Goal: Transaction & Acquisition: Purchase product/service

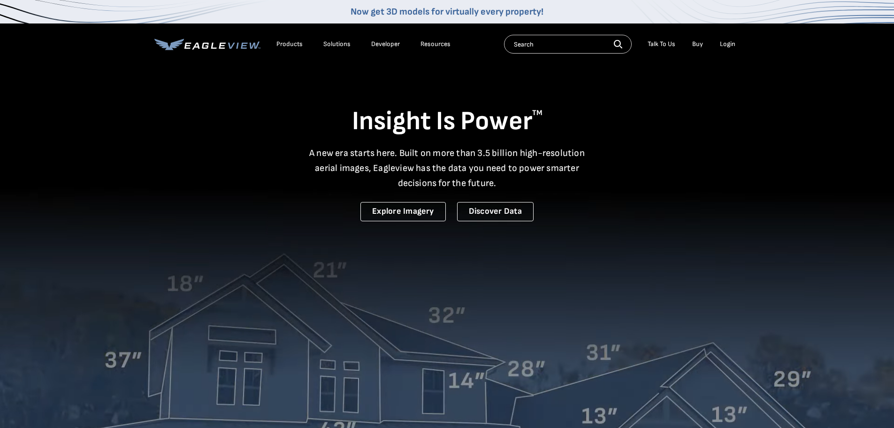
click at [724, 45] on div "Login" at bounding box center [727, 44] width 15 height 8
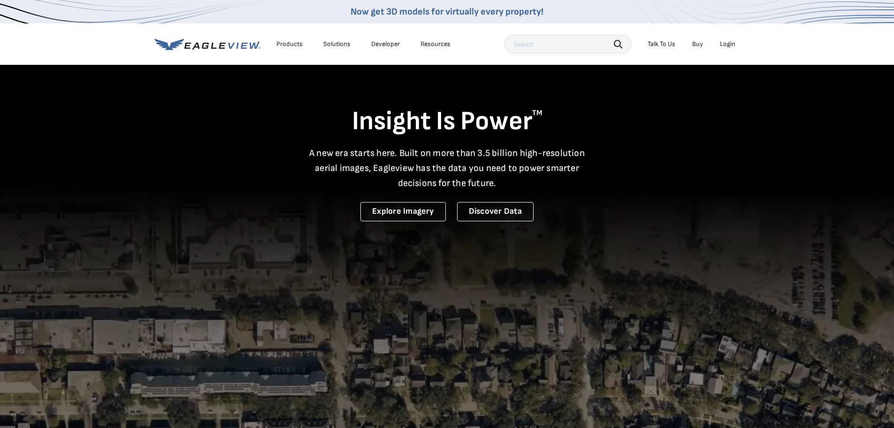
click at [724, 44] on div "Login" at bounding box center [727, 44] width 15 height 8
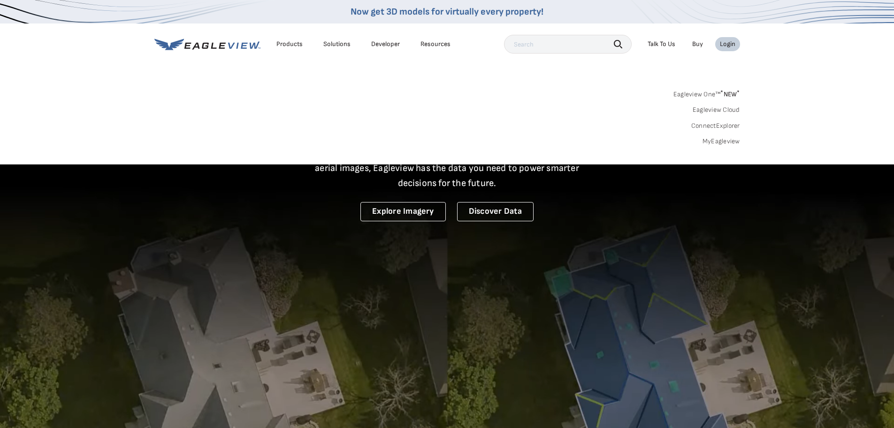
click at [723, 141] on link "MyEagleview" at bounding box center [722, 141] width 38 height 8
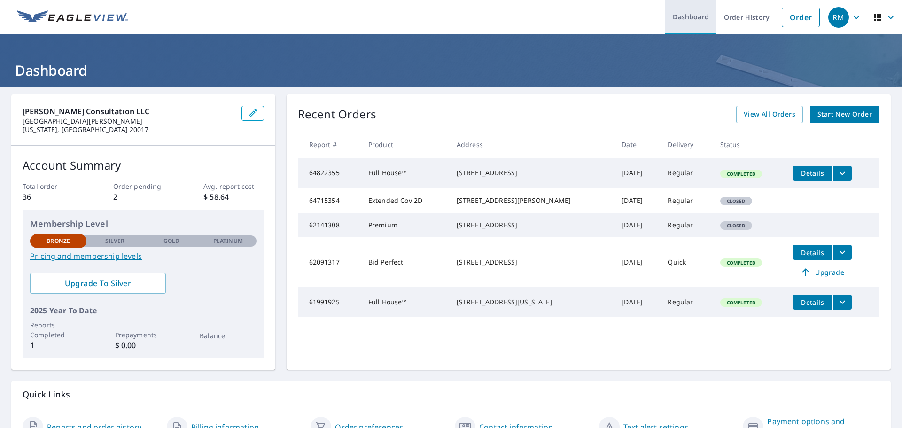
click at [672, 16] on link "Dashboard" at bounding box center [690, 17] width 51 height 34
click at [801, 11] on link "Order" at bounding box center [800, 18] width 38 height 20
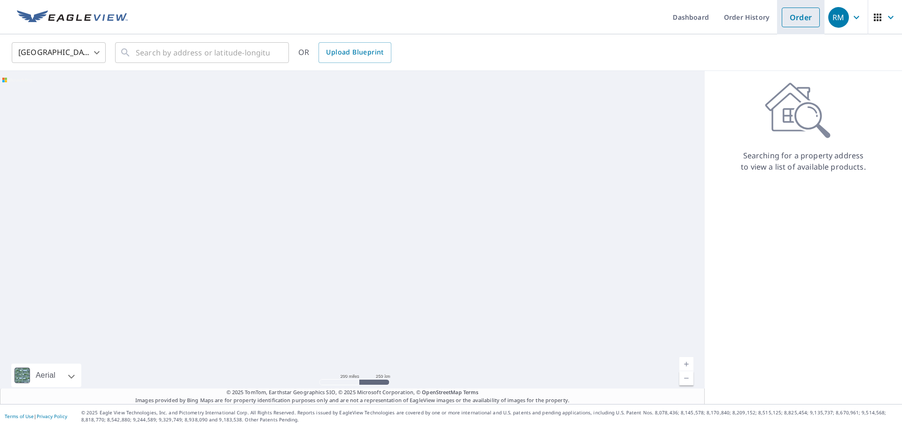
click at [795, 15] on link "Order" at bounding box center [800, 18] width 38 height 20
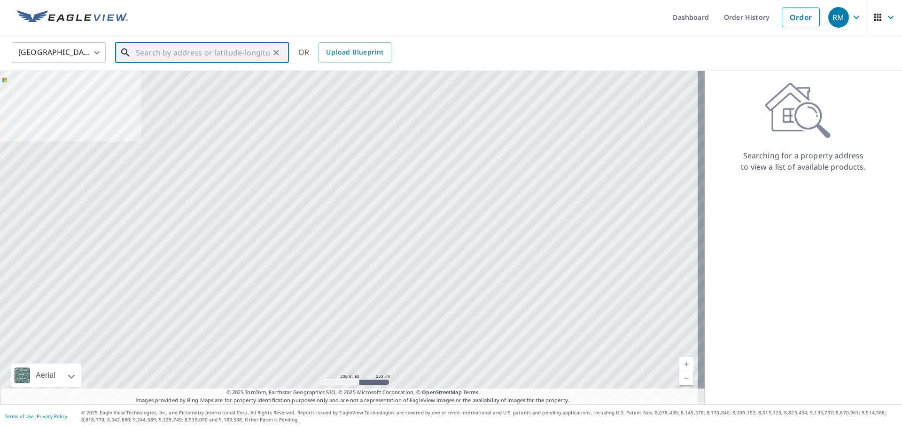
click at [158, 55] on input "text" at bounding box center [203, 52] width 134 height 26
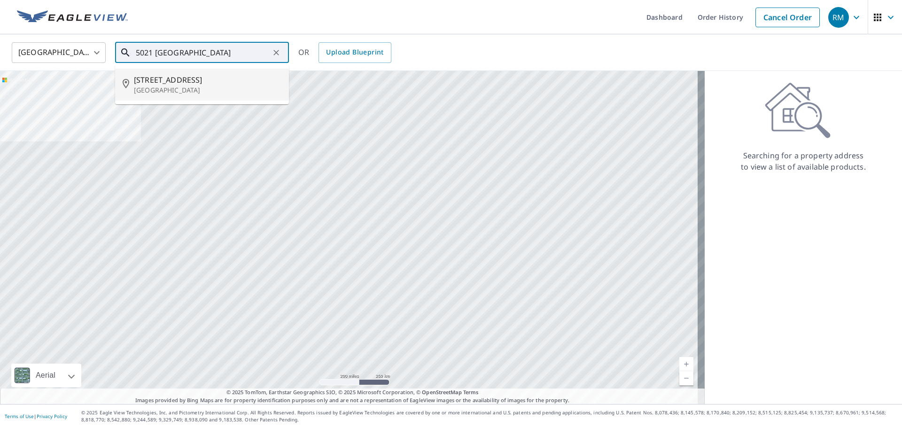
click at [193, 83] on span "[STREET_ADDRESS]" at bounding box center [207, 79] width 147 height 11
type input "[STREET_ADDRESS]"
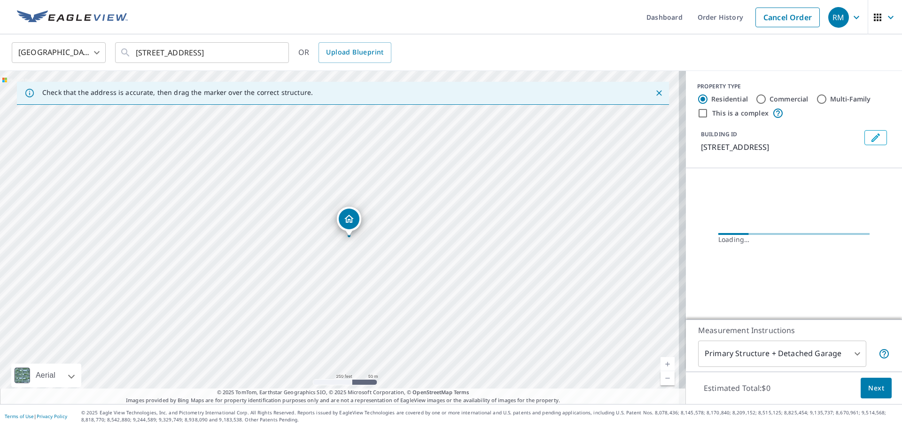
click at [755, 98] on input "Commercial" at bounding box center [760, 98] width 11 height 11
radio input "true"
type input "4"
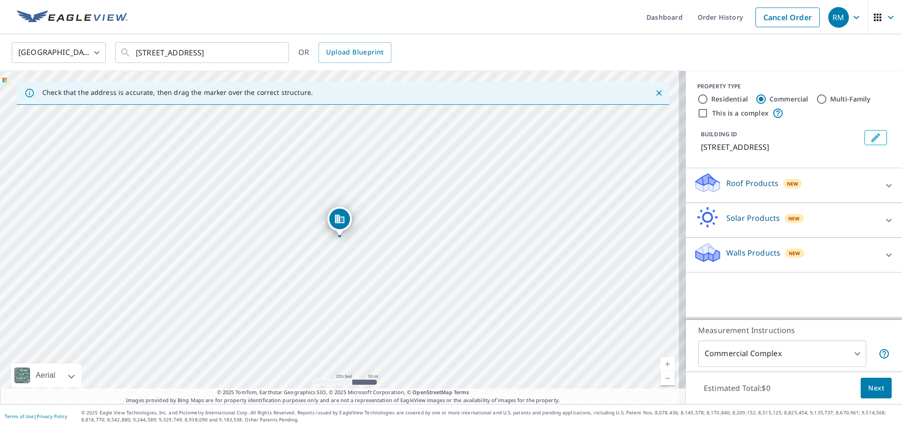
click at [869, 185] on div "Roof Products New" at bounding box center [785, 185] width 184 height 27
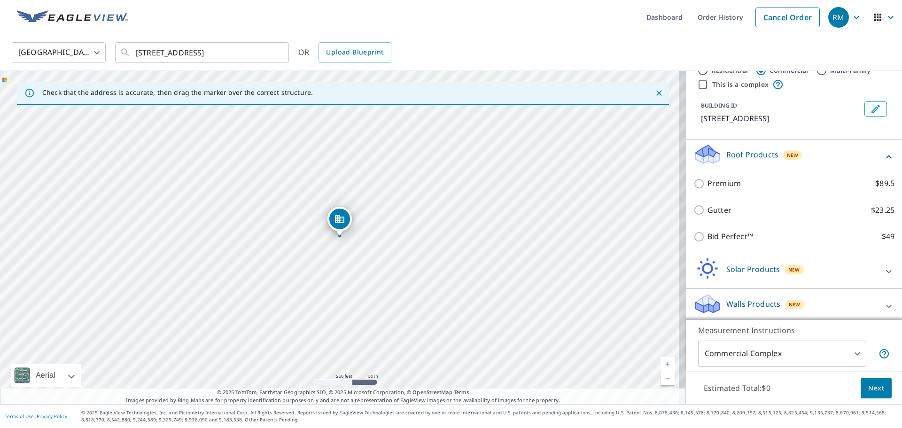
scroll to position [44, 0]
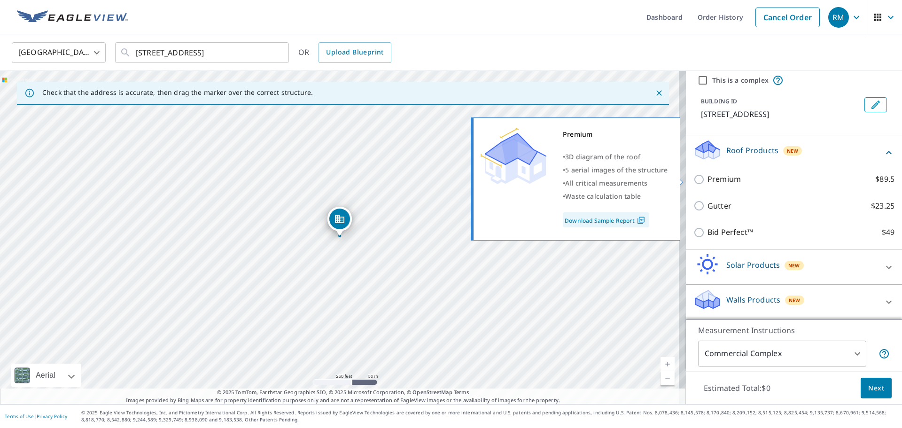
click at [713, 176] on p "Premium" at bounding box center [723, 179] width 33 height 12
click at [707, 176] on input "Premium $89.5" at bounding box center [700, 179] width 14 height 11
checkbox input "true"
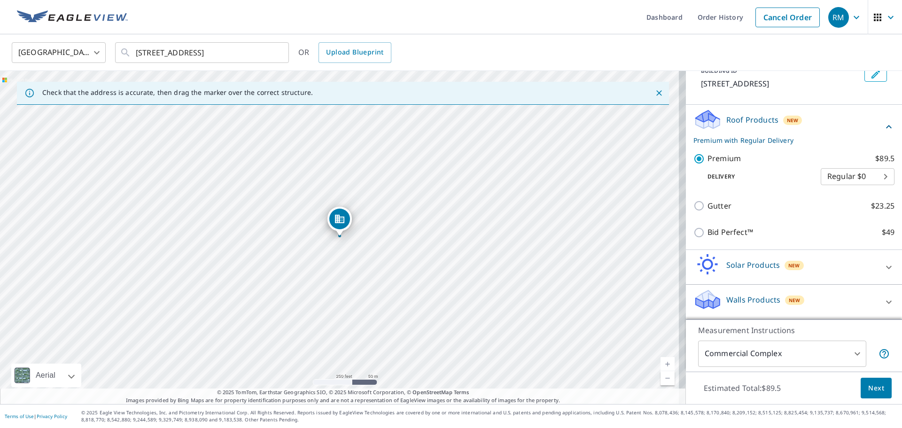
scroll to position [75, 0]
click at [844, 352] on body "RM RM Dashboard Order History Cancel Order RM [GEOGRAPHIC_DATA] [GEOGRAPHIC_DAT…" at bounding box center [451, 214] width 902 height 428
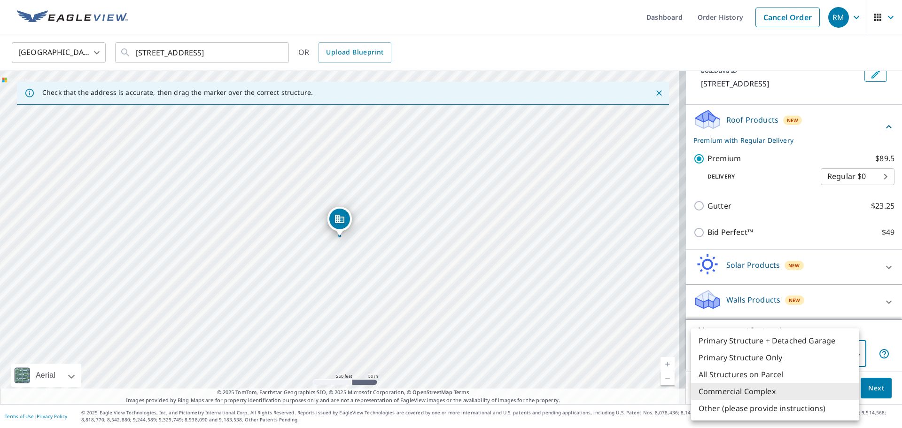
click at [741, 393] on li "Commercial Complex" at bounding box center [775, 391] width 168 height 17
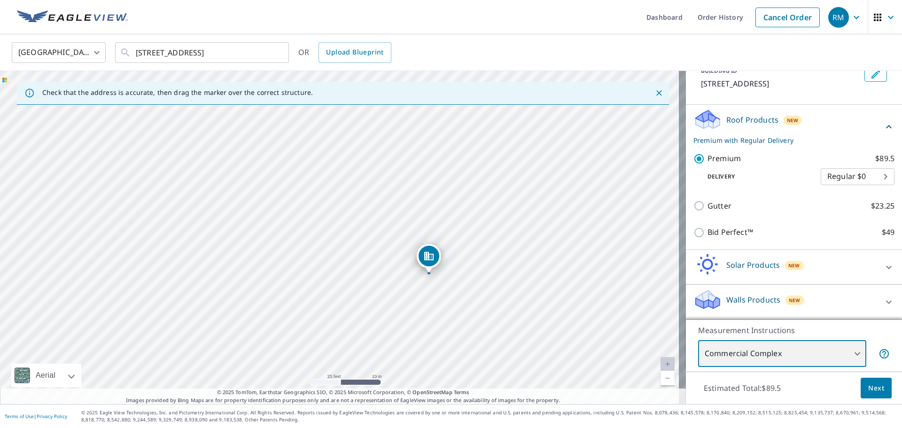
drag, startPoint x: 427, startPoint y: 263, endPoint x: 431, endPoint y: 128, distance: 135.3
click at [431, 128] on div "[STREET_ADDRESS]" at bounding box center [343, 237] width 686 height 333
click at [725, 239] on div "Bid Perfect™ $49" at bounding box center [793, 232] width 201 height 27
